Goal: Task Accomplishment & Management: Use online tool/utility

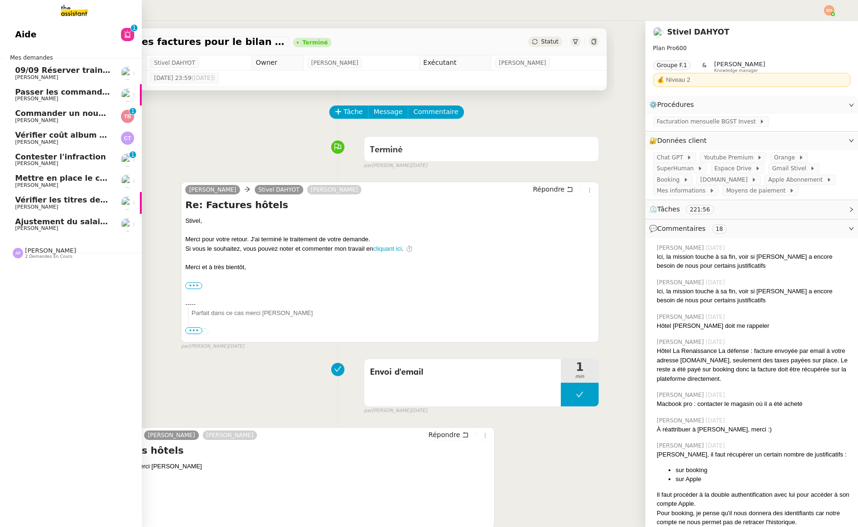
click at [55, 88] on span "Passer les commandes de livres Impactes" at bounding box center [104, 91] width 178 height 9
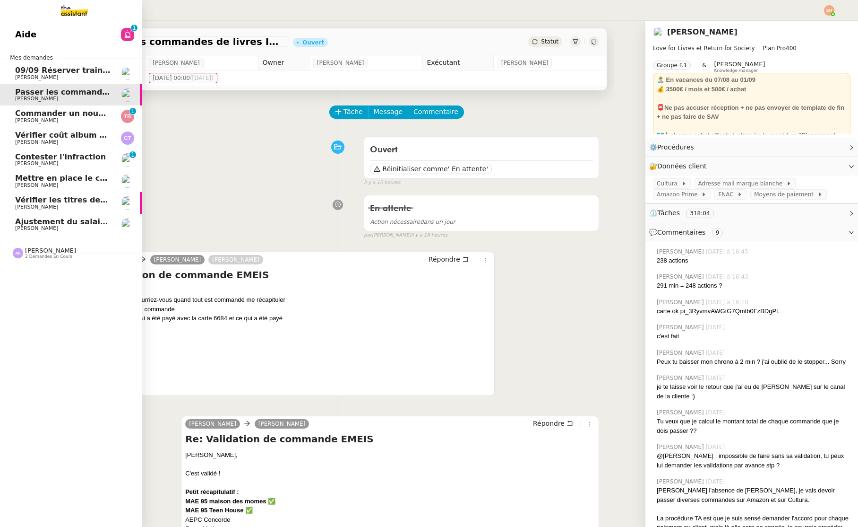
click at [75, 104] on link "Passer les commandes de livres Impactes [PERSON_NAME]" at bounding box center [71, 95] width 142 height 22
click at [78, 84] on link "Passer les commandes de livres Impactes [PERSON_NAME]" at bounding box center [71, 95] width 142 height 22
click at [84, 67] on span "09/09 Réserver train et hôtel pour [GEOGRAPHIC_DATA]" at bounding box center [133, 70] width 237 height 9
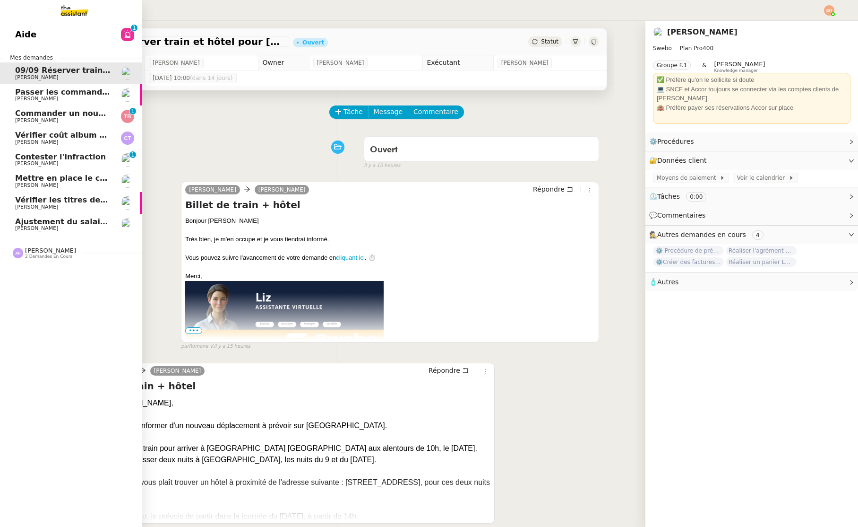
click at [19, 95] on span "Passer les commandes de livres Impactes" at bounding box center [104, 91] width 178 height 9
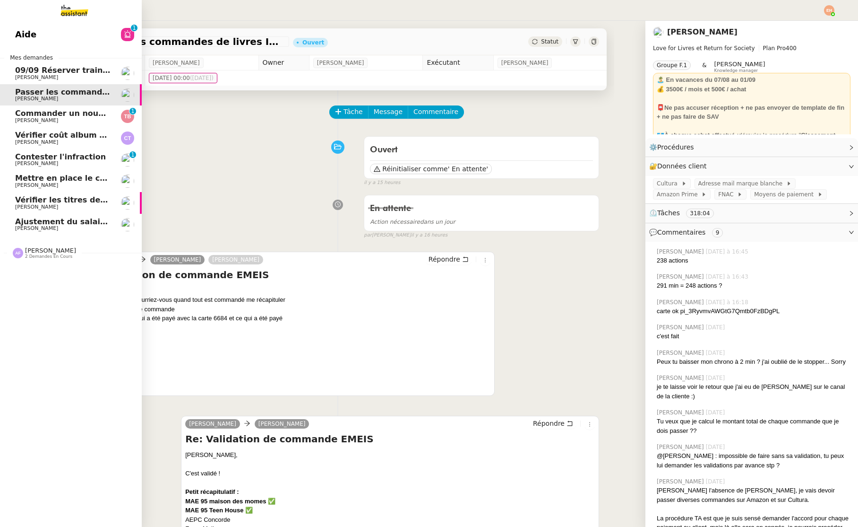
click at [69, 150] on link "Contester l'infraction [PERSON_NAME] 0 1 2 3 4 5 6 7 8 9" at bounding box center [71, 160] width 142 height 22
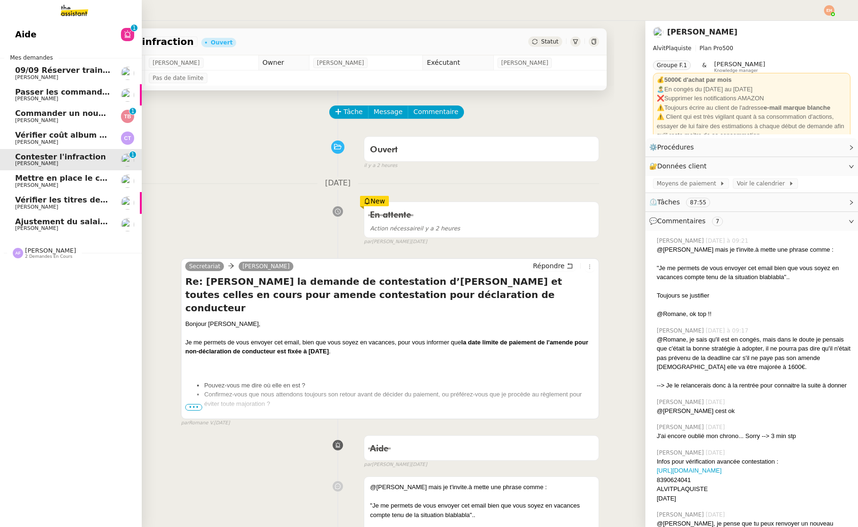
click at [66, 140] on span "[PERSON_NAME]" at bounding box center [62, 142] width 95 height 6
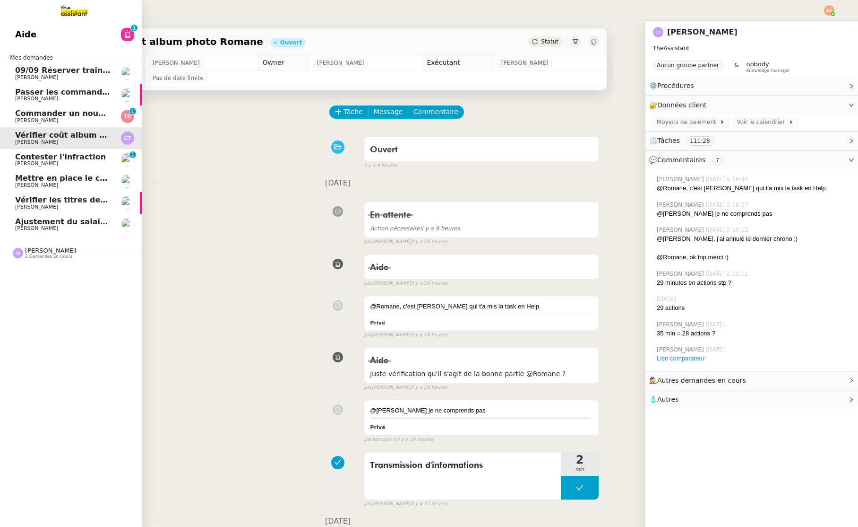
click at [63, 125] on link "Commander un nouveau mapping pour AINDEX [PERSON_NAME] 0 1 2 3 4 5 6 7 8 9" at bounding box center [71, 116] width 142 height 22
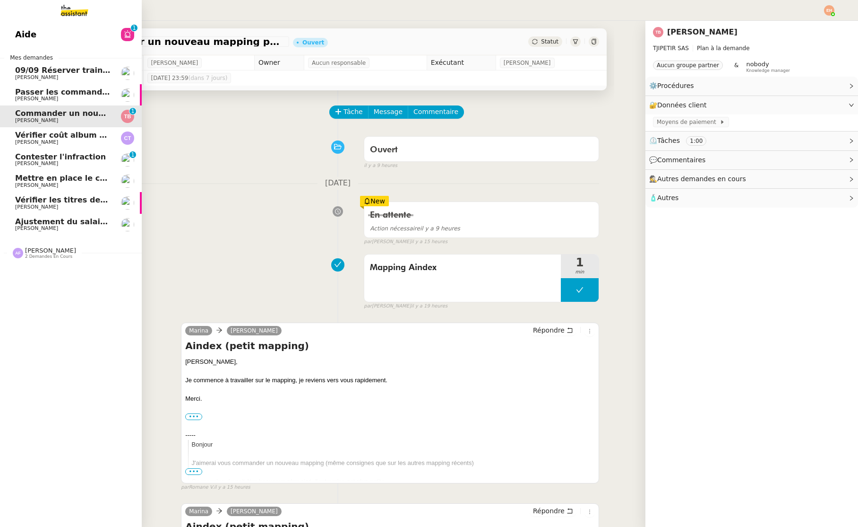
click at [75, 94] on span "Passer les commandes de livres Impactes" at bounding box center [104, 91] width 178 height 9
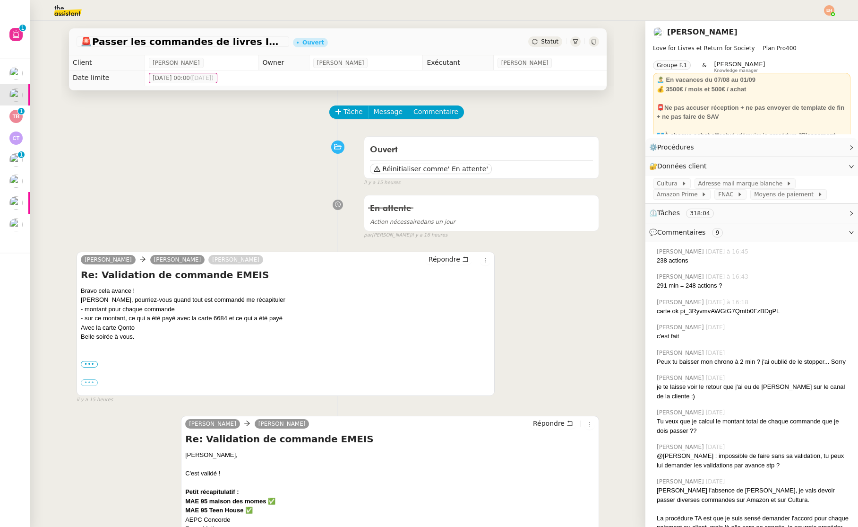
click at [350, 119] on div "Tâche Message Commentaire" at bounding box center [464, 116] width 269 height 23
click at [351, 114] on span "Tâche" at bounding box center [353, 111] width 19 height 11
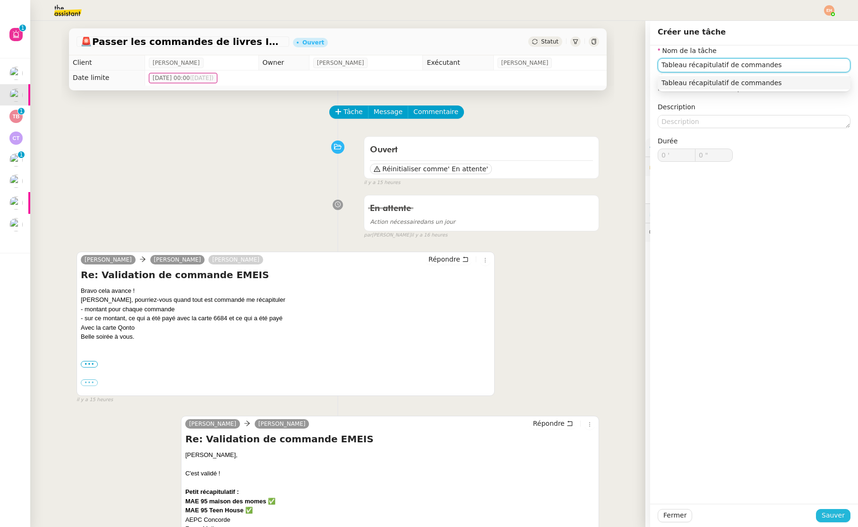
type input "Tableau récapitulatif de commandes"
click at [823, 516] on button "Sauver" at bounding box center [833, 515] width 35 height 13
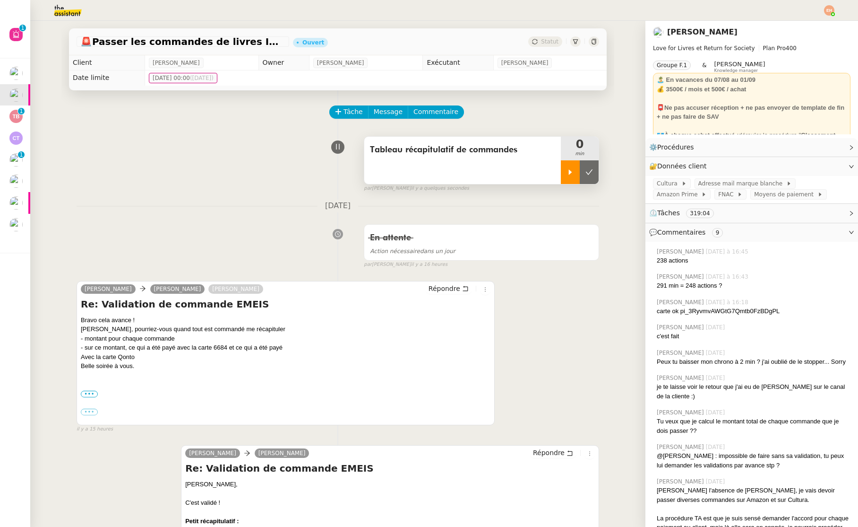
click at [575, 175] on div at bounding box center [570, 172] width 19 height 24
click at [578, 172] on icon at bounding box center [580, 172] width 8 height 8
click at [569, 171] on icon at bounding box center [570, 171] width 3 height 5
click at [575, 174] on div at bounding box center [580, 172] width 38 height 24
click at [574, 170] on icon at bounding box center [571, 172] width 8 height 8
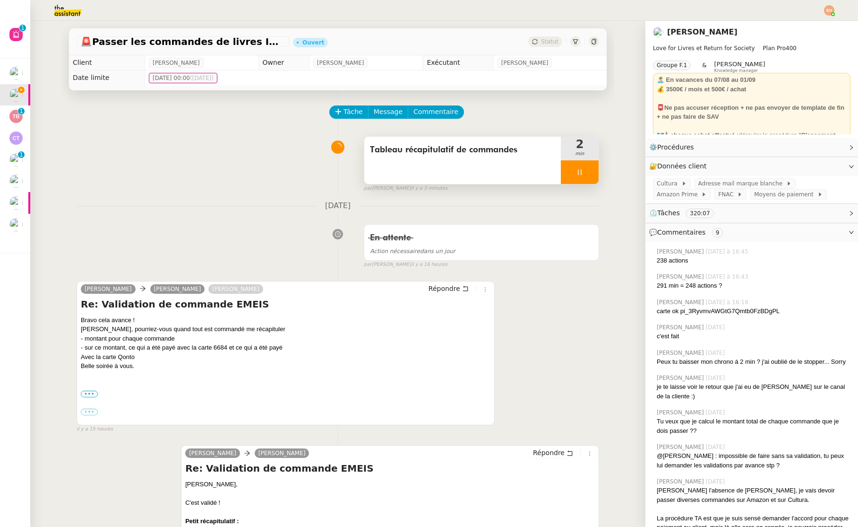
click at [584, 171] on div at bounding box center [580, 172] width 38 height 24
